Goal: Task Accomplishment & Management: Complete application form

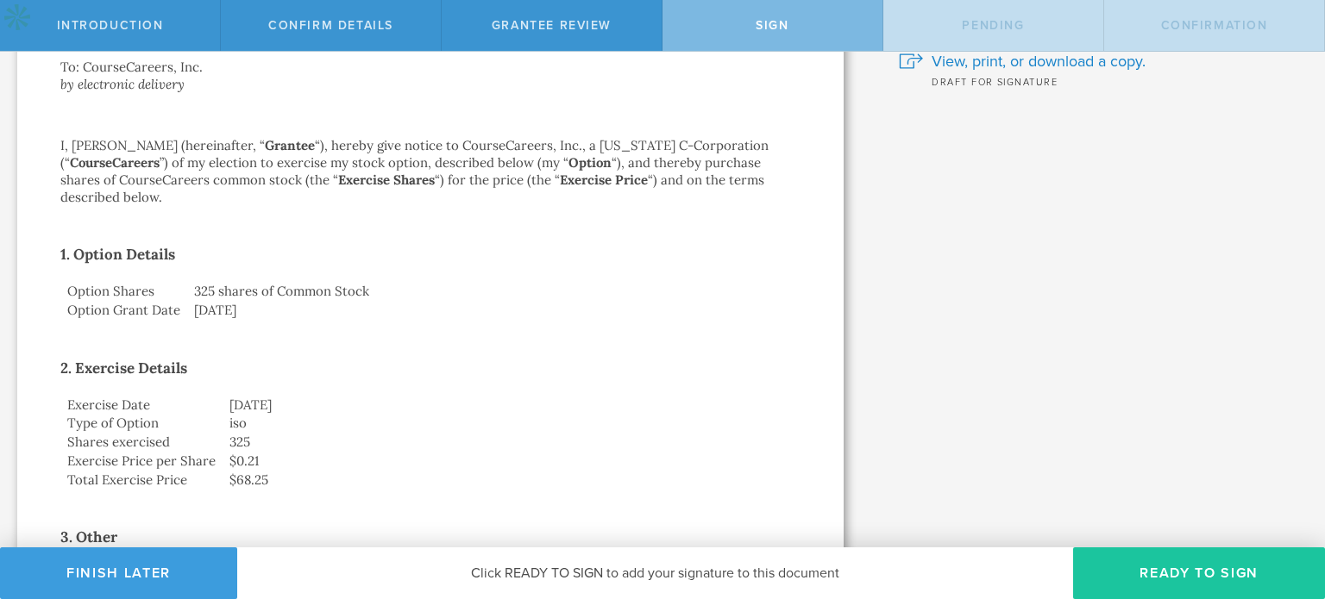
scroll to position [259, 0]
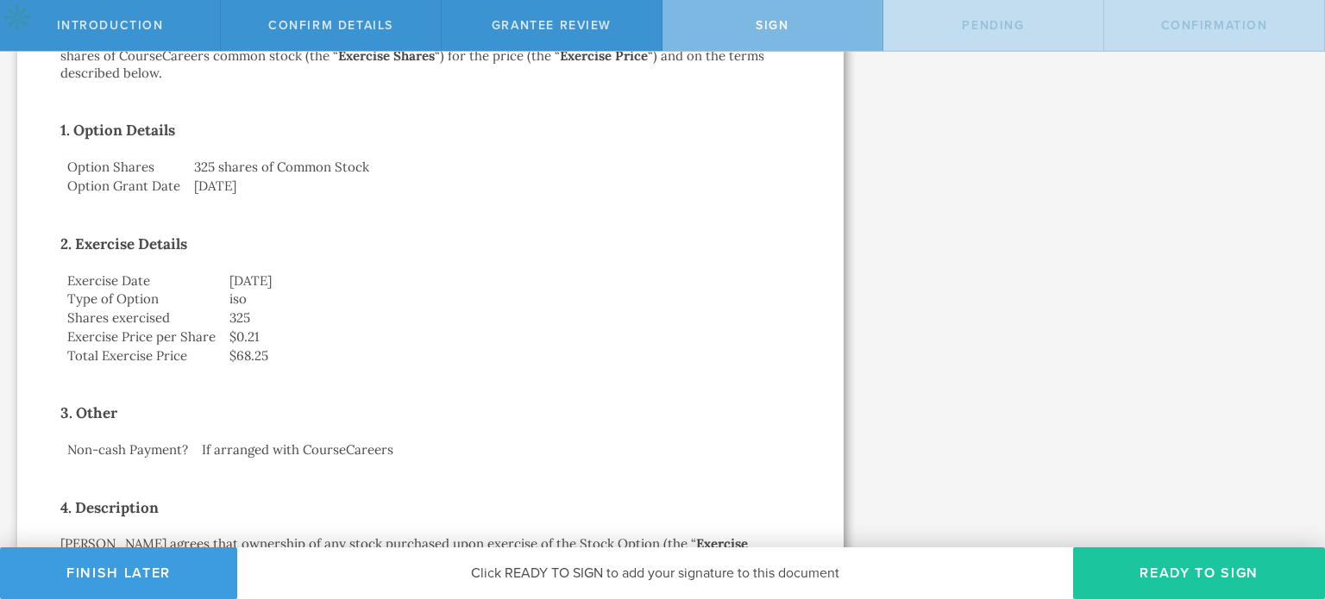
click at [1220, 571] on button "Ready to Sign" at bounding box center [1199, 574] width 252 height 52
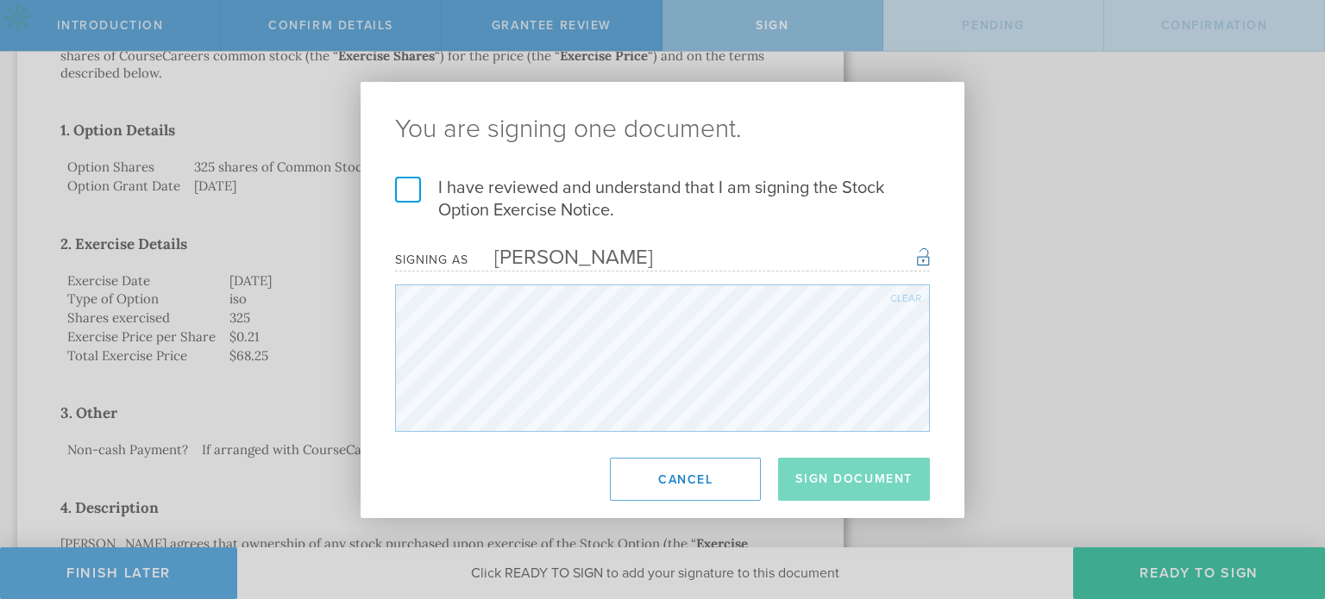
click at [407, 175] on h2 "You are signing one document." at bounding box center [663, 129] width 604 height 95
click at [411, 190] on label "I have reviewed and understand that I am signing the Stock Option Exercise Noti…" at bounding box center [662, 199] width 535 height 45
click at [0, 0] on input "I have reviewed and understand that I am signing the Stock Option Exercise Noti…" at bounding box center [0, 0] width 0 height 0
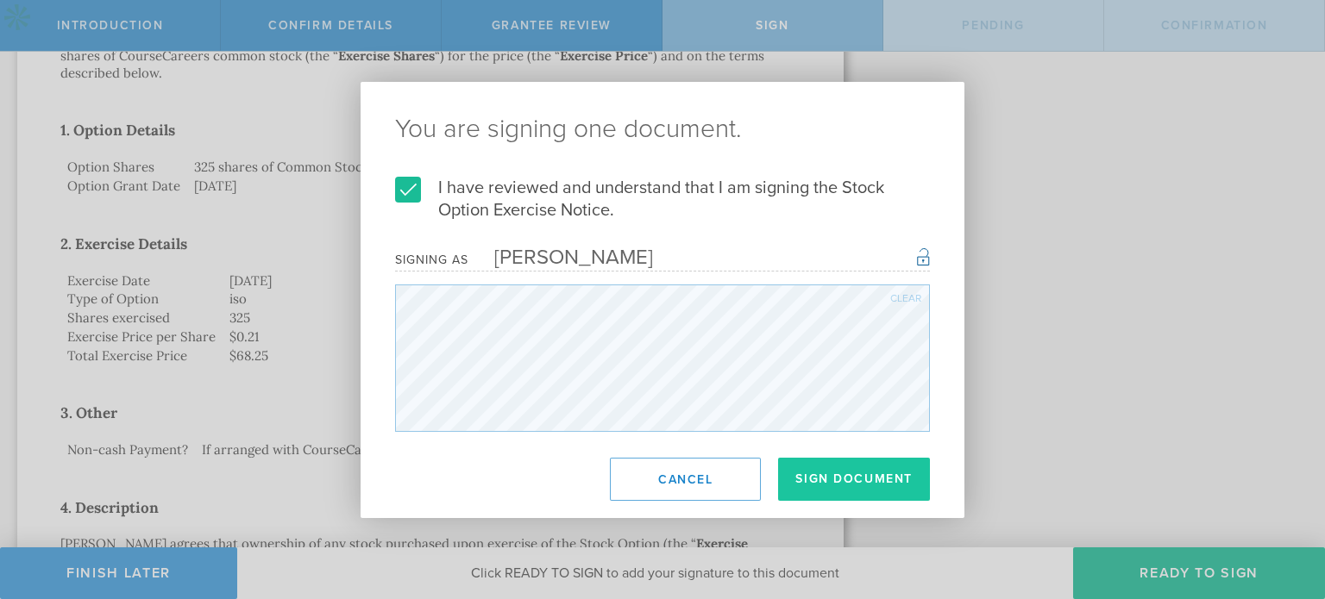
click at [843, 475] on button "Sign Document" at bounding box center [854, 479] width 152 height 43
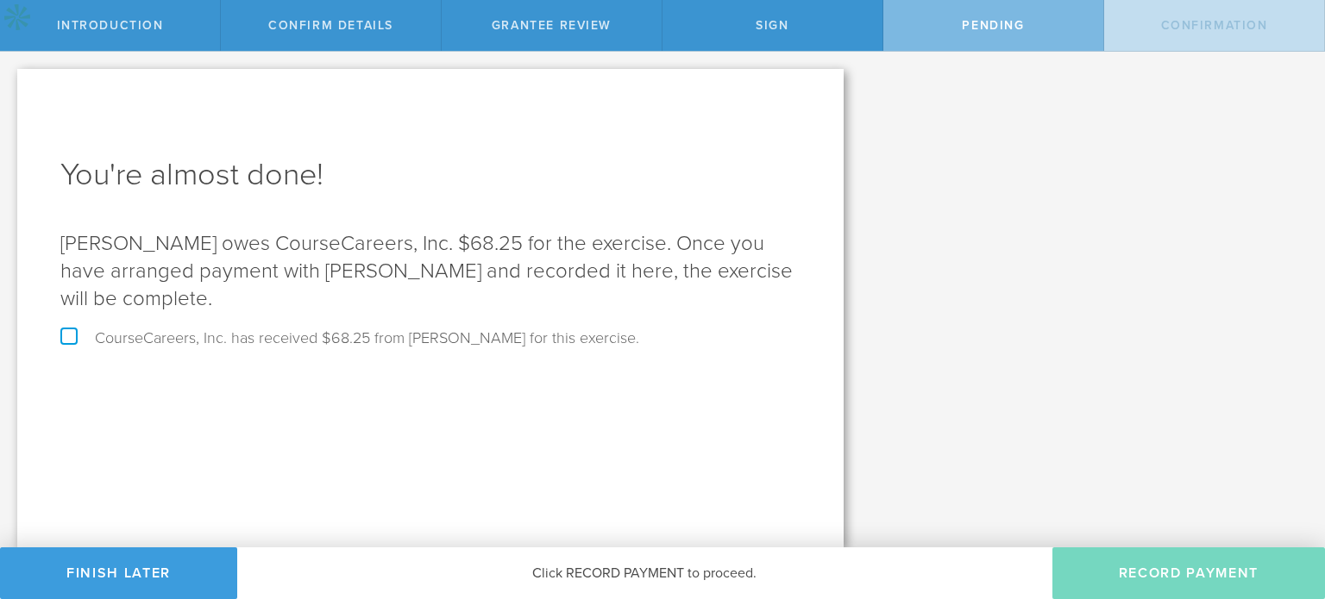
scroll to position [0, 0]
drag, startPoint x: 493, startPoint y: 235, endPoint x: 423, endPoint y: 251, distance: 71.6
click at [423, 251] on p "[PERSON_NAME] owes CourseCareers, Inc. $68.25 for the exercise. Once you have a…" at bounding box center [430, 271] width 740 height 83
copy p "$68.25"
